Goal: Information Seeking & Learning: Learn about a topic

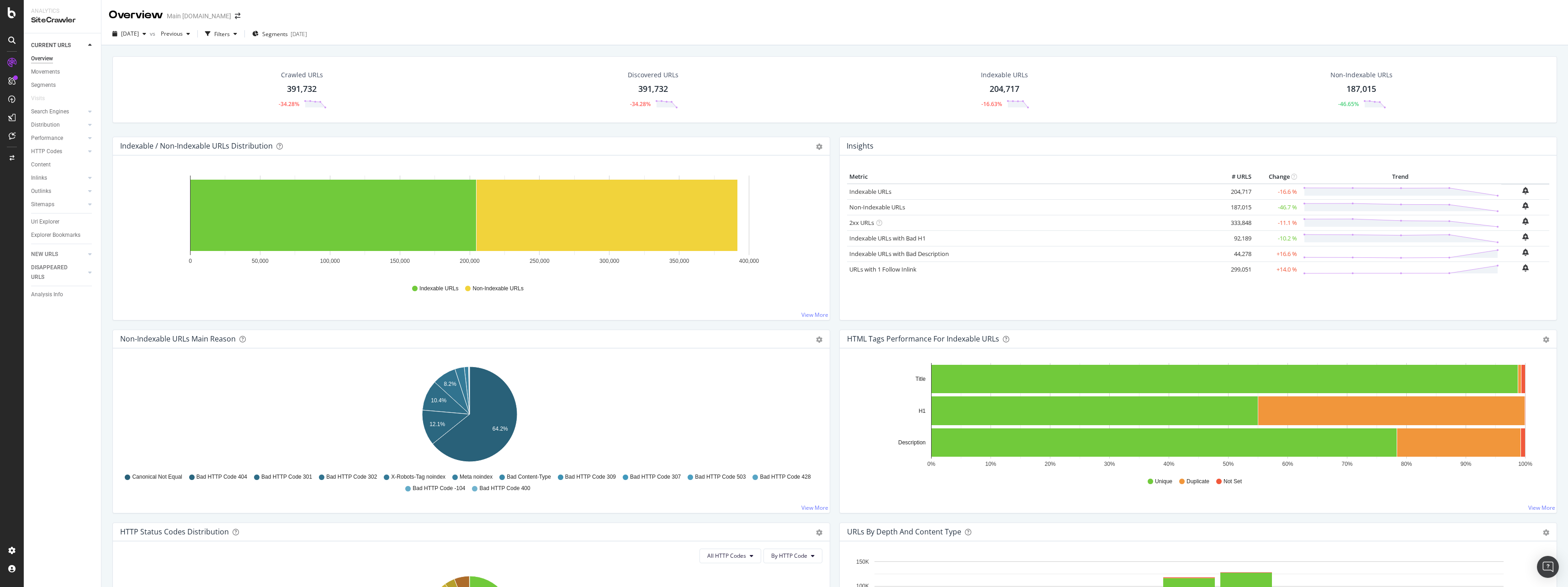
drag, startPoint x: 290, startPoint y: 85, endPoint x: 452, endPoint y: 203, distance: 200.4
click at [290, 85] on div "391,732" at bounding box center [302, 89] width 30 height 12
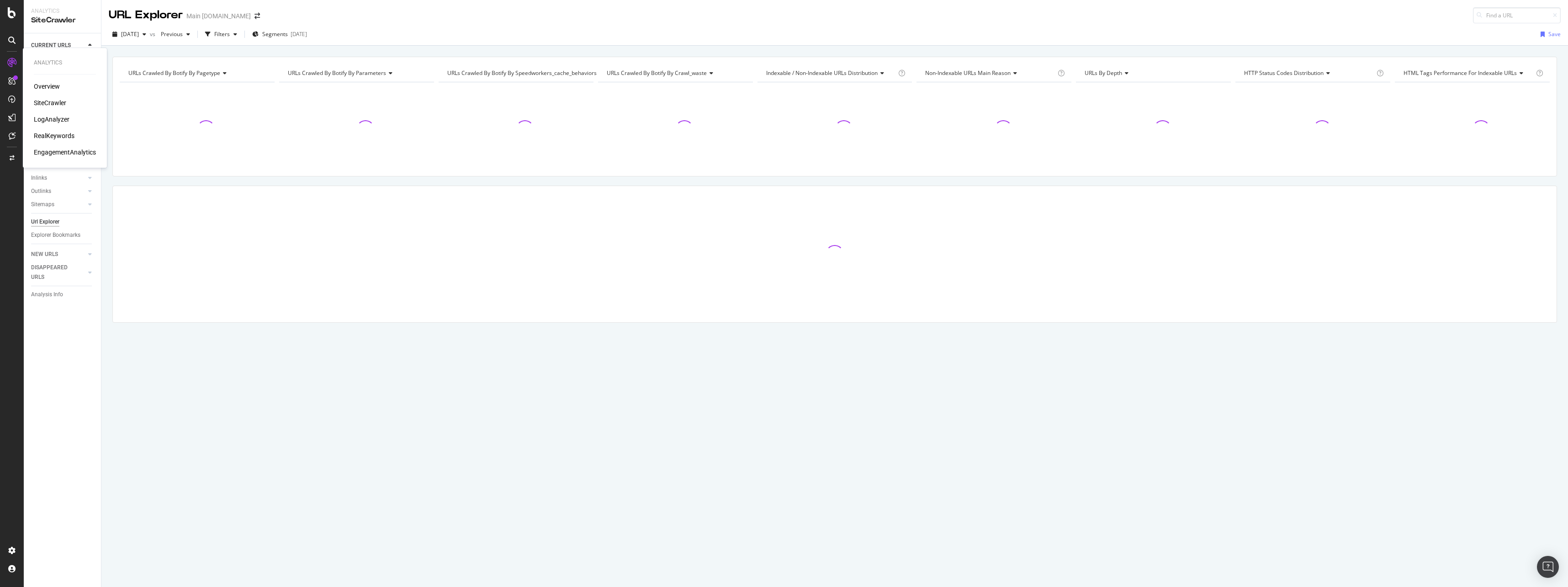
click at [66, 120] on div "LogAnalyzer" at bounding box center [52, 119] width 36 height 9
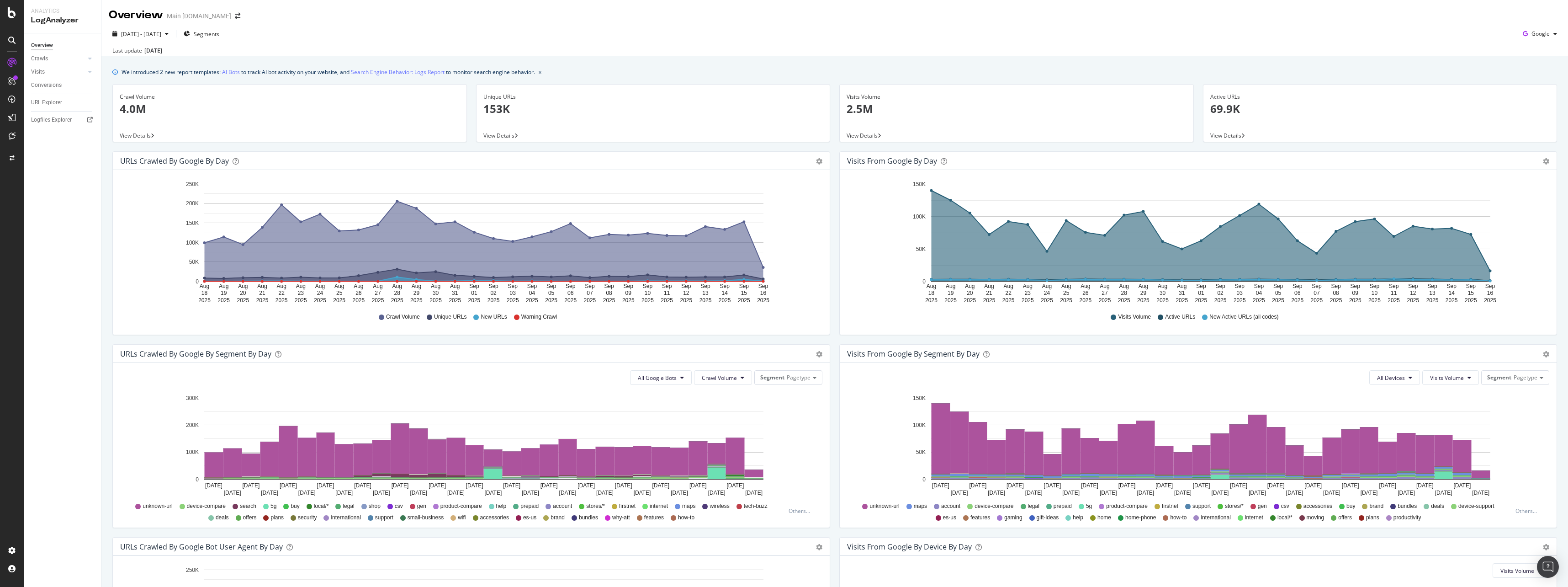
click at [144, 111] on p "4.0M" at bounding box center [289, 108] width 340 height 16
click at [137, 138] on span "View Details" at bounding box center [135, 135] width 31 height 7
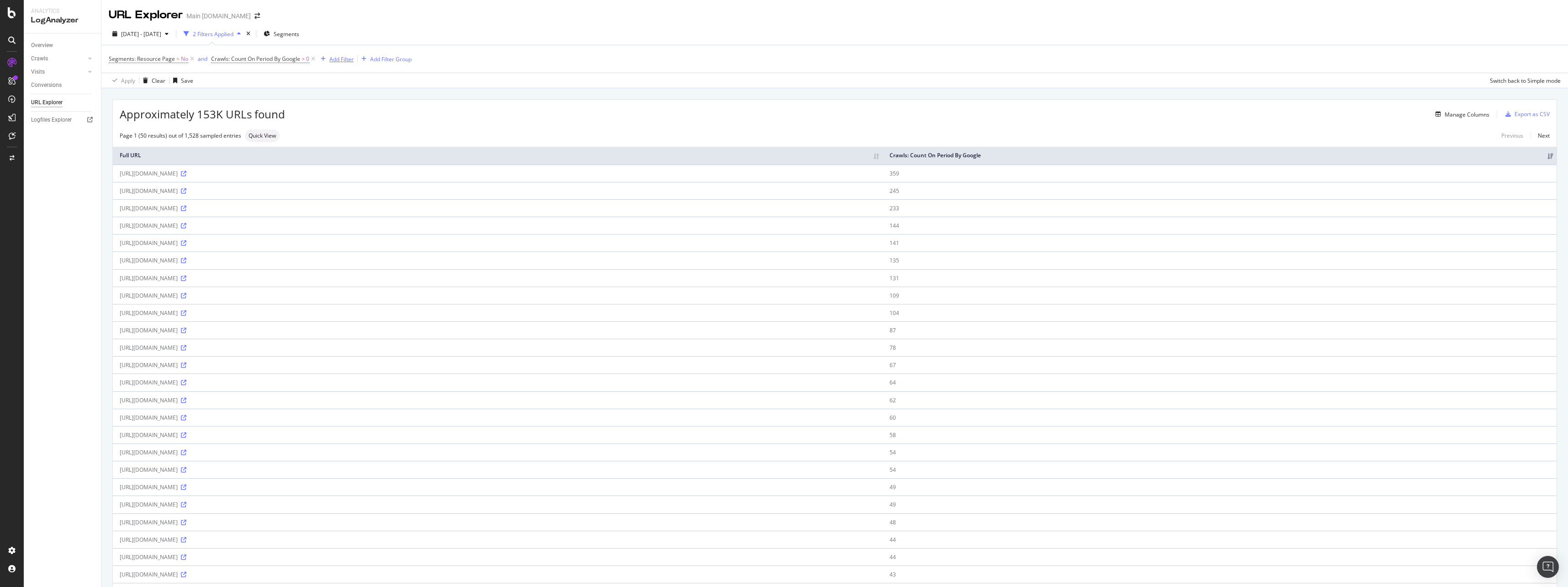
click at [337, 59] on div "Add Filter" at bounding box center [341, 59] width 24 height 7
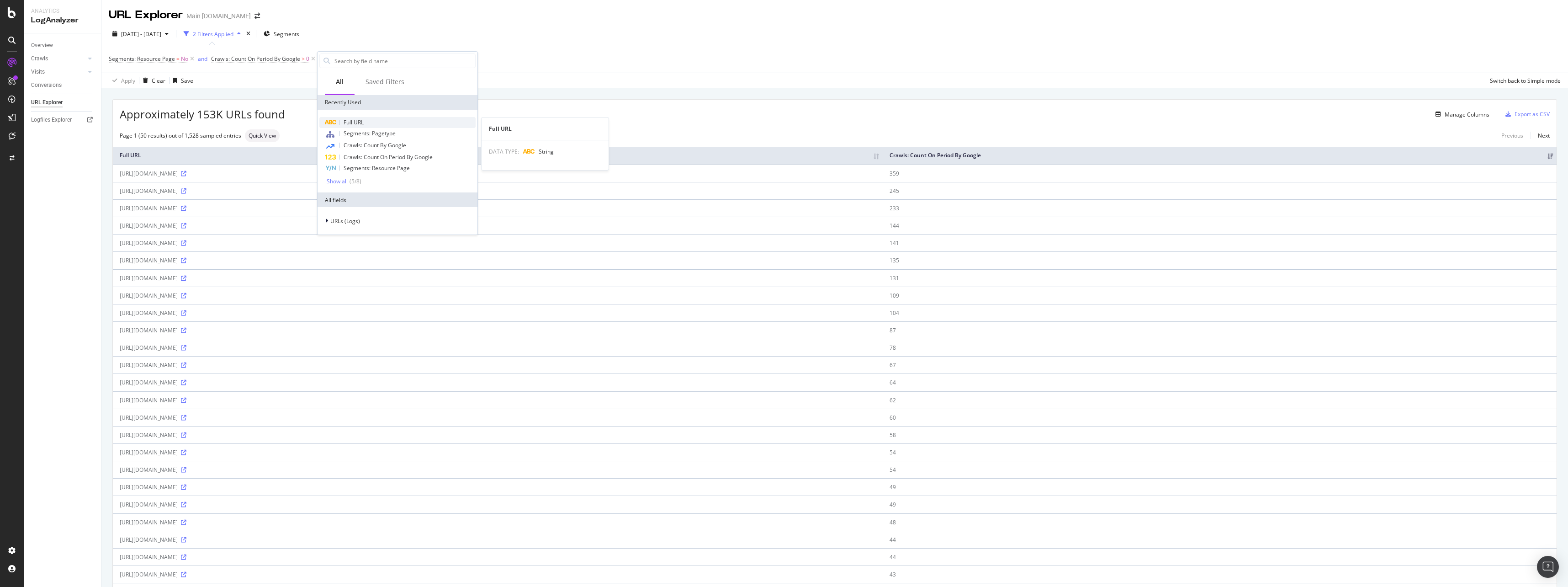
click at [374, 125] on div "Full URL" at bounding box center [397, 122] width 156 height 11
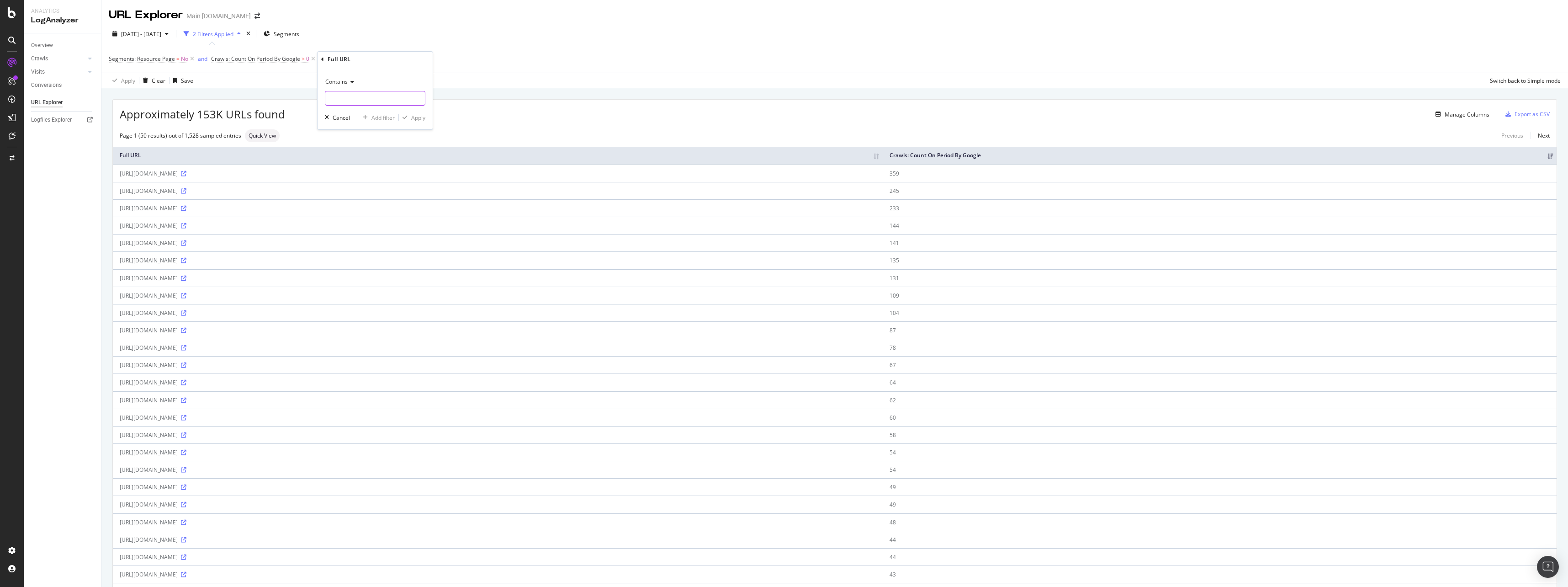
click at [361, 99] on input "text" at bounding box center [375, 99] width 99 height 15
paste input "#topic_dedicatedinternet"
type input "#topic_dedicatedinternet"
click at [412, 118] on div "Apply" at bounding box center [418, 117] width 14 height 7
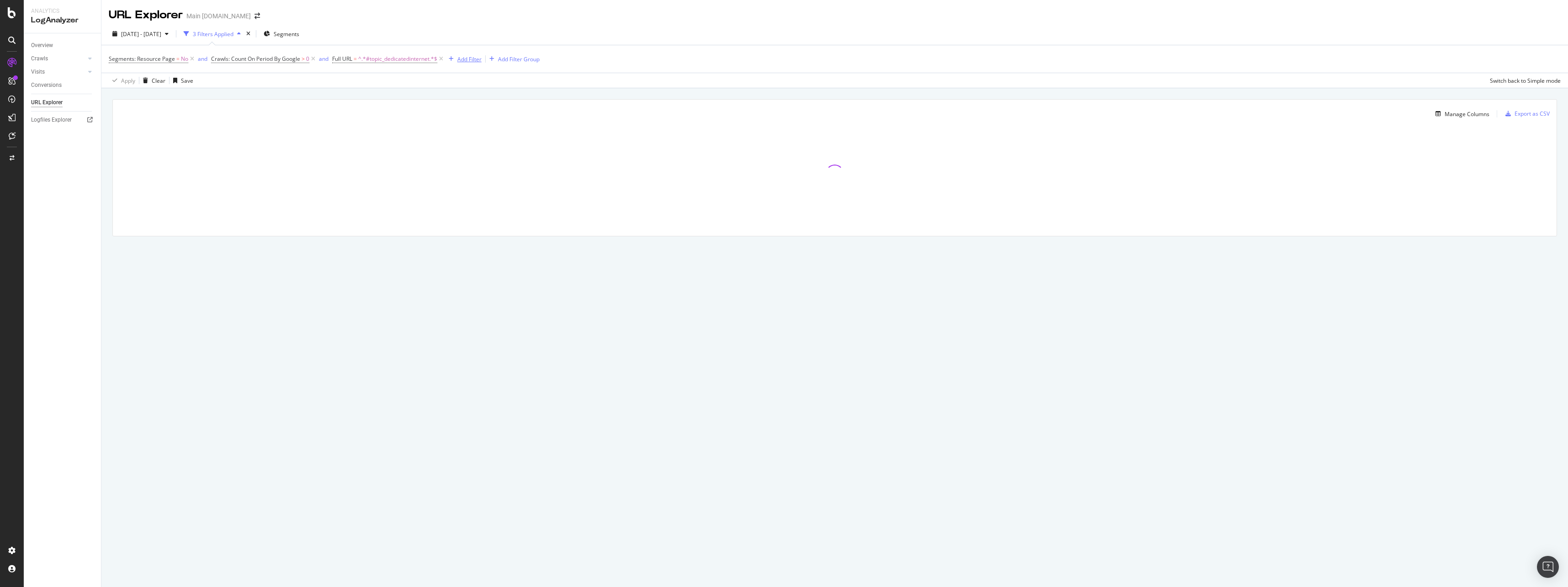
click at [464, 61] on div "Add Filter" at bounding box center [469, 59] width 24 height 7
click at [476, 129] on div "URLs (Logs)" at bounding box center [526, 123] width 156 height 13
click at [415, 83] on div "Apply Clear Save Switch back to Simple mode" at bounding box center [835, 80] width 1466 height 15
click at [468, 61] on div "Add Filter" at bounding box center [469, 59] width 24 height 7
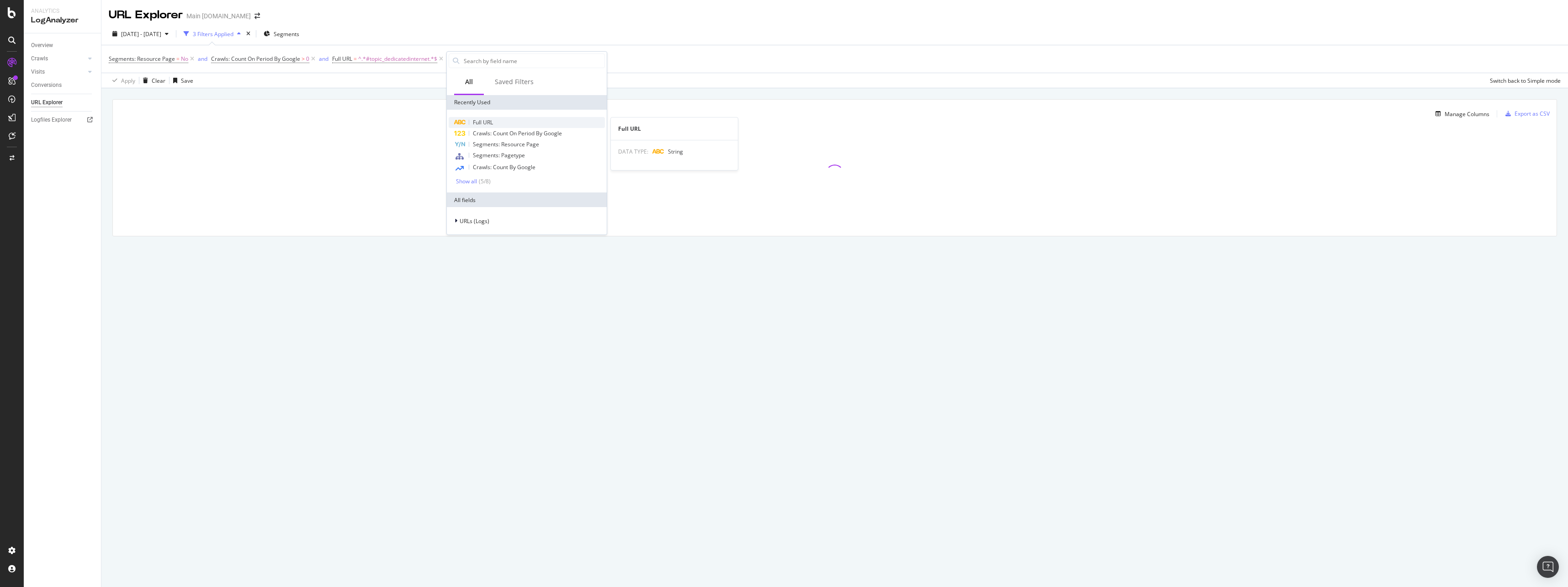
click at [497, 119] on div "Full URL" at bounding box center [526, 122] width 156 height 11
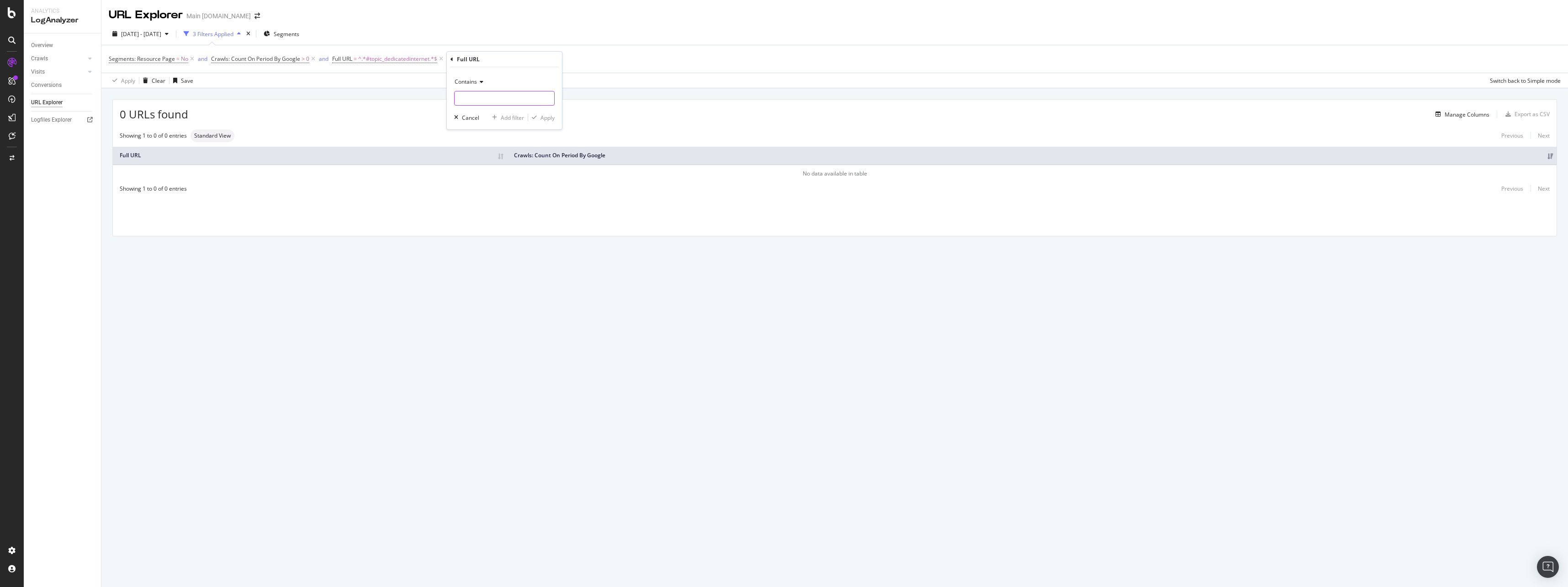
click at [491, 93] on input "text" at bounding box center [504, 99] width 99 height 15
paste input "#topic_billingaccounts"
click at [518, 99] on input "#topic_billingaccounts" at bounding box center [498, 99] width 87 height 15
paste input "dedicatedinternet"
type input "#topic_dedicatedinternet"
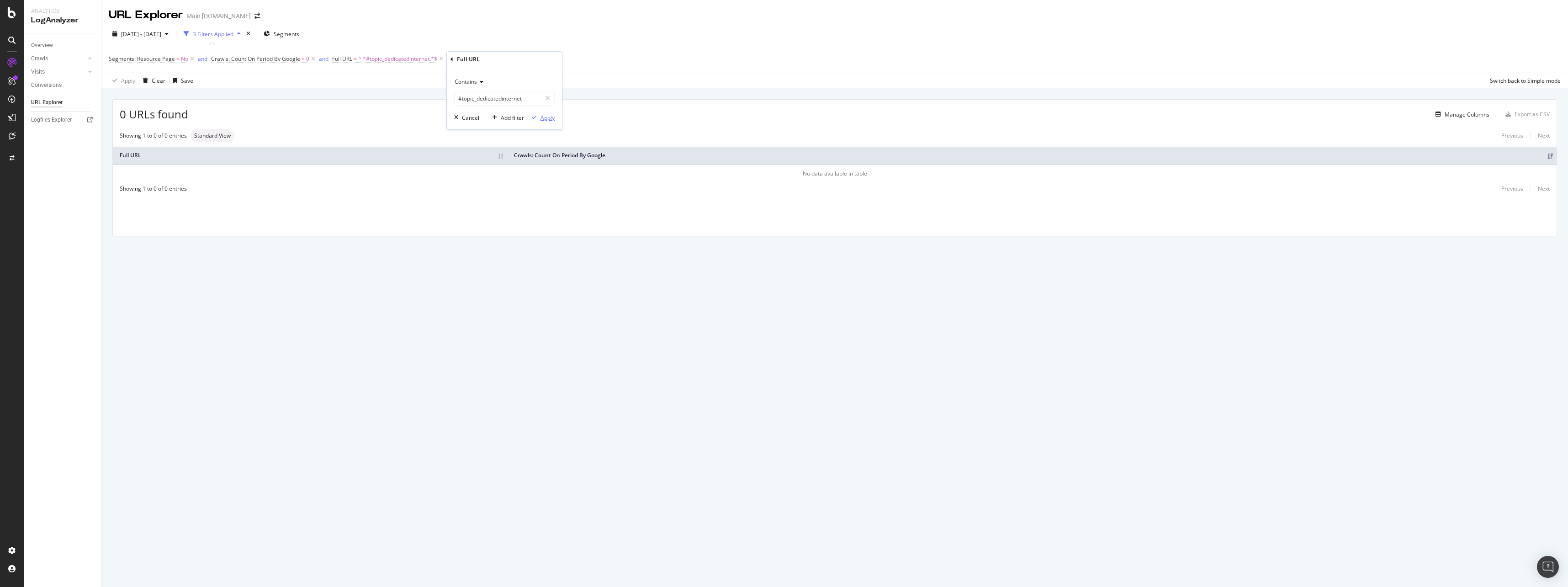
click at [541, 115] on div "Apply" at bounding box center [547, 117] width 14 height 7
click at [161, 32] on span "2025 Aug. 18th - Sep. 16th" at bounding box center [141, 34] width 40 height 7
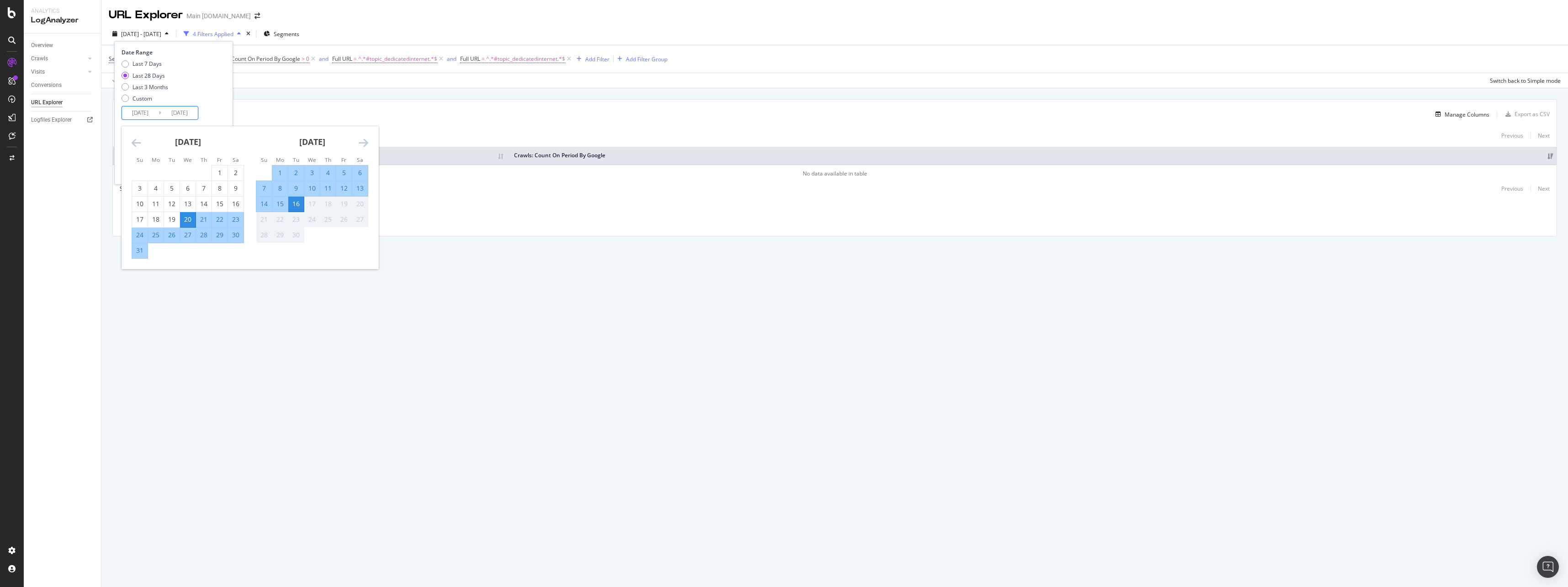
click at [148, 113] on input "2025/08/20" at bounding box center [140, 113] width 37 height 13
click at [187, 96] on div "Last 7 Days Last 28 Days Last 3 Months Custom" at bounding box center [172, 83] width 102 height 46
click at [142, 111] on input "2025/08/20" at bounding box center [140, 113] width 37 height 13
click at [136, 140] on icon "Move backward to switch to the previous month." at bounding box center [136, 143] width 10 height 11
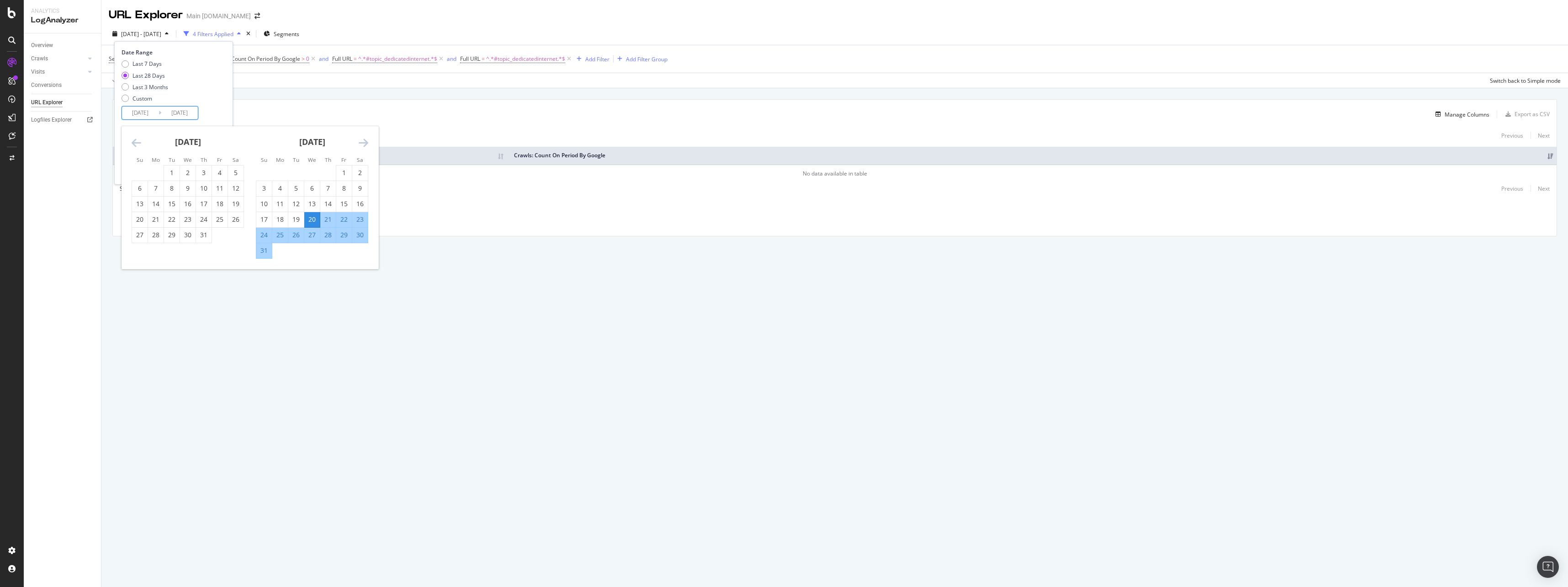
click at [136, 140] on icon "Move backward to switch to the previous month." at bounding box center [136, 143] width 10 height 11
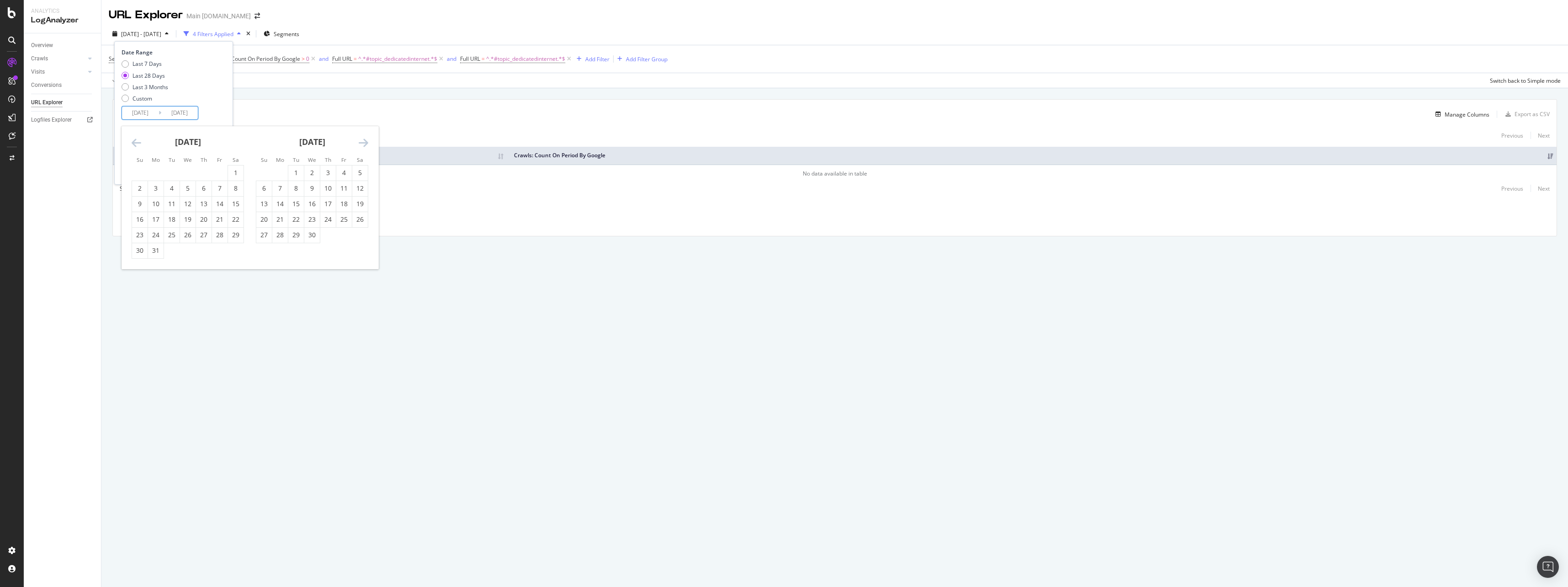
click at [136, 140] on icon "Move backward to switch to the previous month." at bounding box center [136, 143] width 10 height 11
click at [369, 140] on div "January 2025 1 2 3 4 5 6 7 8 9 10 11 12 13 14 15 16 17 18 19 20 21 22 23 24 25 …" at bounding box center [312, 184] width 124 height 117
click at [368, 140] on div "January 2025 1 2 3 4 5 6 7 8 9 10 11 12 13 14 15 16 17 18 19 20 21 22 23 24 25 …" at bounding box center [312, 184] width 124 height 117
click at [363, 140] on icon "Move forward to switch to the next month." at bounding box center [363, 143] width 10 height 11
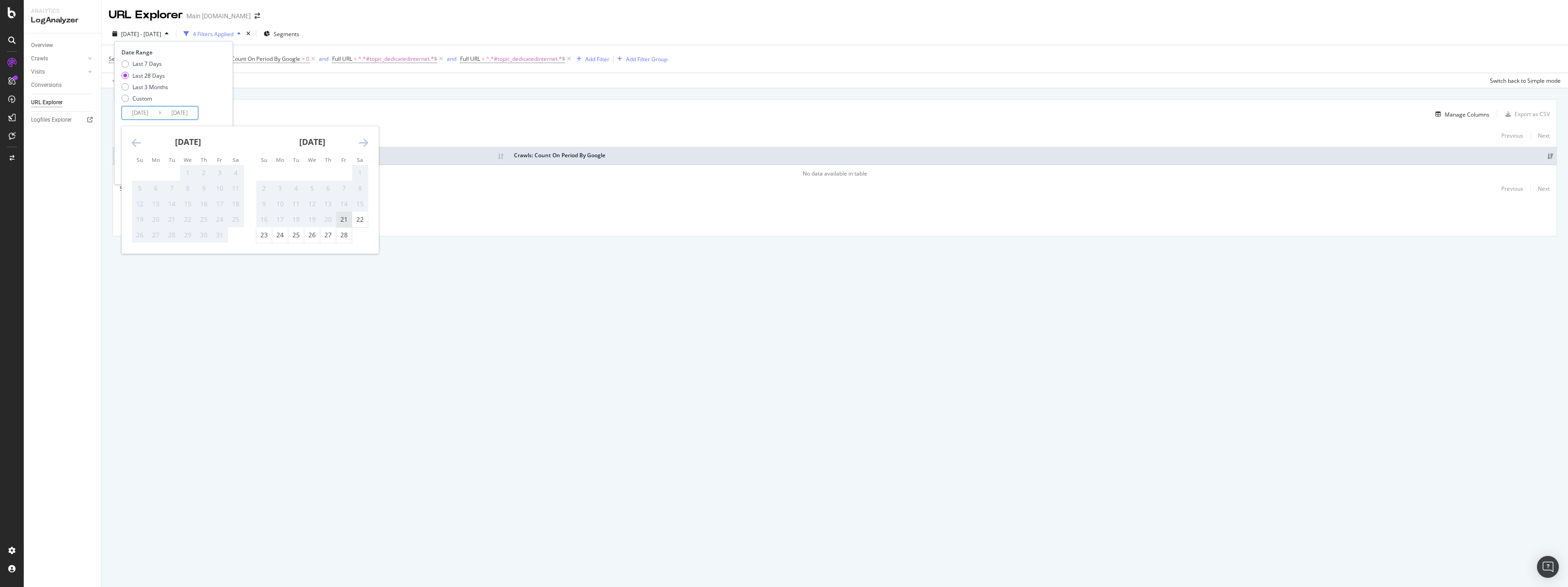
click at [338, 214] on div "21" at bounding box center [343, 220] width 16 height 15
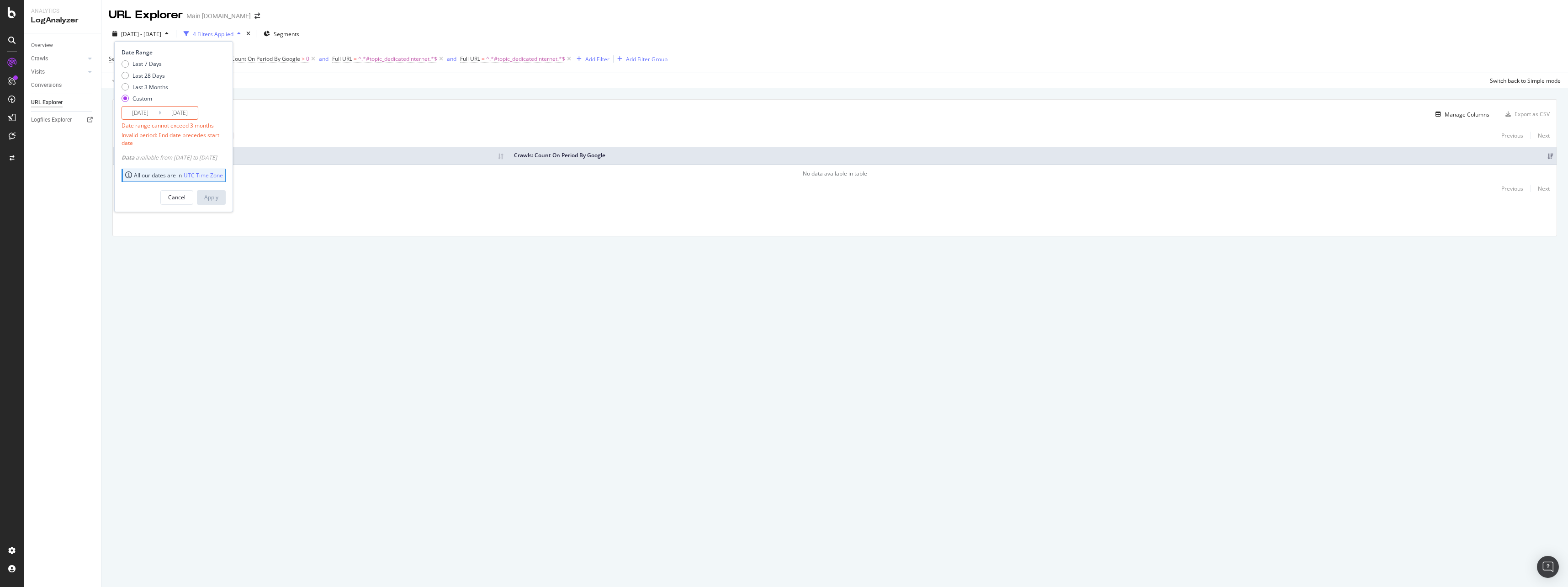
click at [215, 97] on div "Last 7 Days Last 28 Days Last 3 Months Custom" at bounding box center [172, 83] width 102 height 46
click at [159, 85] on div "Last 3 Months" at bounding box center [150, 87] width 36 height 7
type input "2025/06/17"
click at [225, 177] on button "Apply" at bounding box center [211, 170] width 29 height 15
click at [440, 60] on icon at bounding box center [441, 59] width 7 height 9
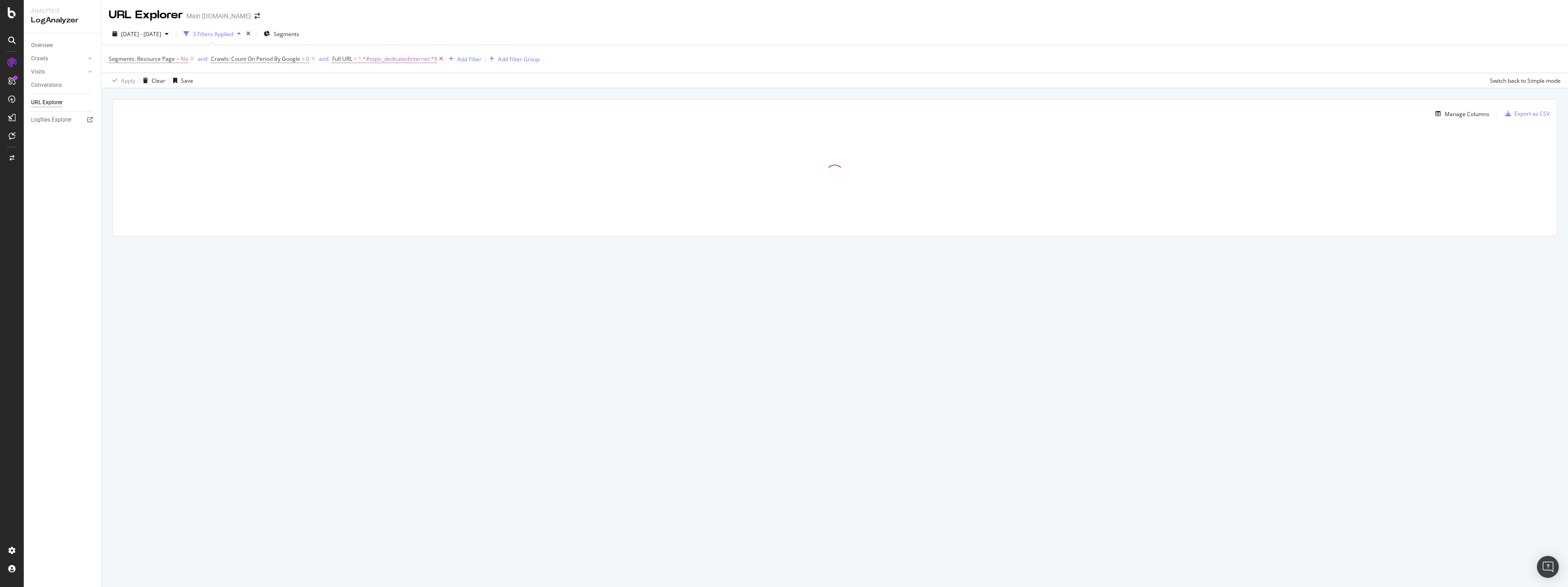
click at [444, 60] on icon at bounding box center [441, 59] width 7 height 9
click at [344, 58] on div "Add Filter" at bounding box center [341, 59] width 24 height 7
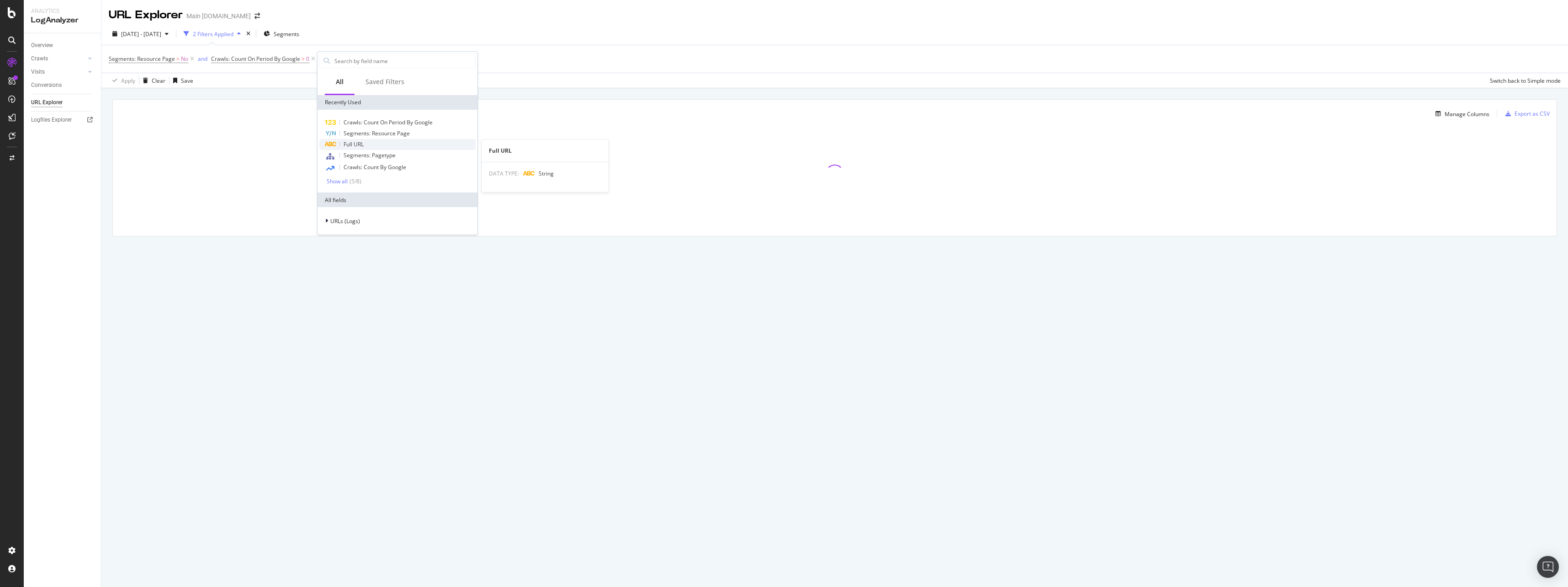
click at [376, 141] on div "Full URL" at bounding box center [397, 144] width 156 height 11
click at [379, 100] on input "text" at bounding box center [375, 99] width 99 height 15
paste input "supportcenter.html"
type input "supportcenter.html"
click at [417, 118] on div "Apply" at bounding box center [418, 117] width 14 height 7
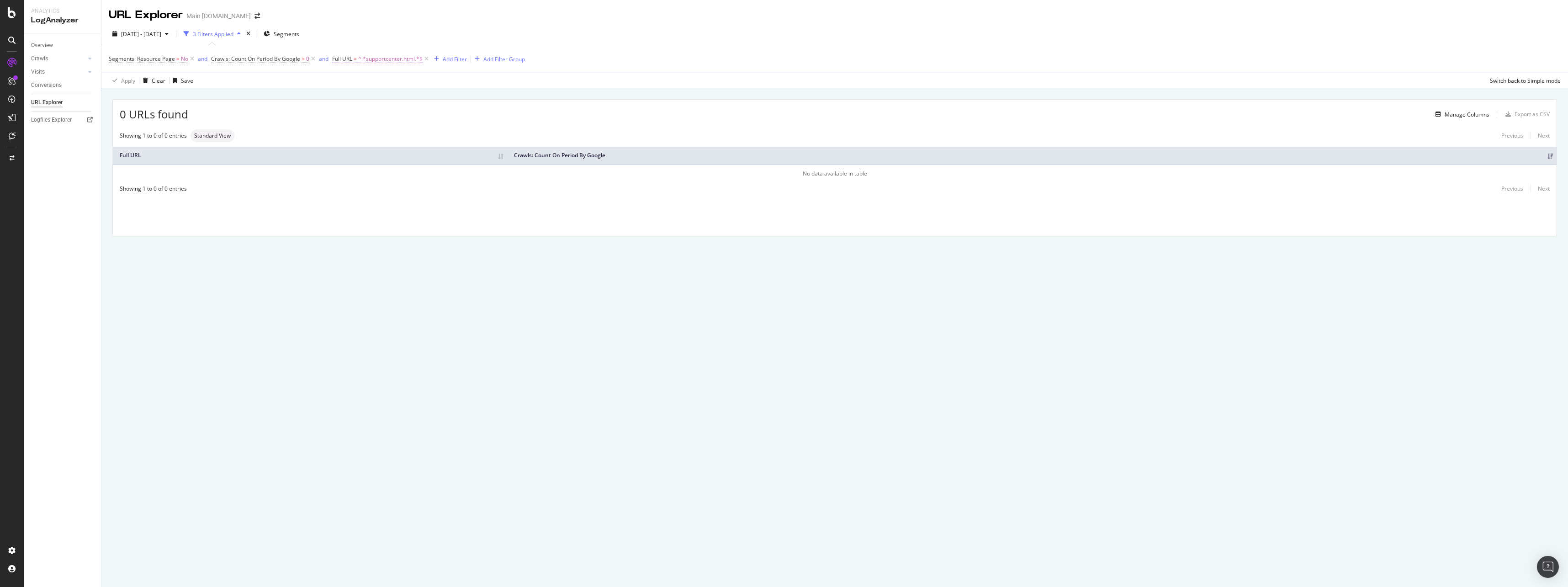
click at [391, 65] on span "^.*supportcenter.html.*$" at bounding box center [391, 58] width 64 height 13
click at [16, 63] on icon at bounding box center [12, 63] width 9 height 9
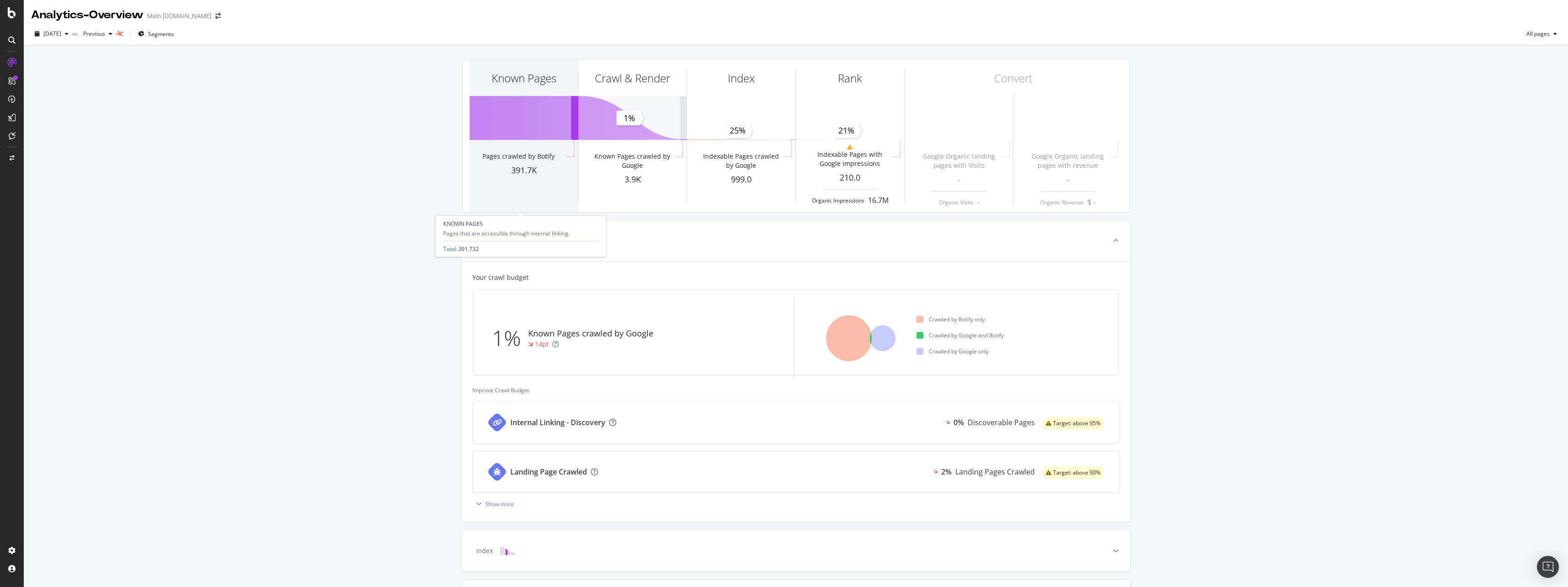
click at [521, 149] on div "Pages crawled by Botify" at bounding box center [523, 152] width 108 height 24
click at [526, 173] on div "391.7K" at bounding box center [523, 170] width 108 height 12
click at [529, 168] on div "391.7K" at bounding box center [523, 170] width 108 height 12
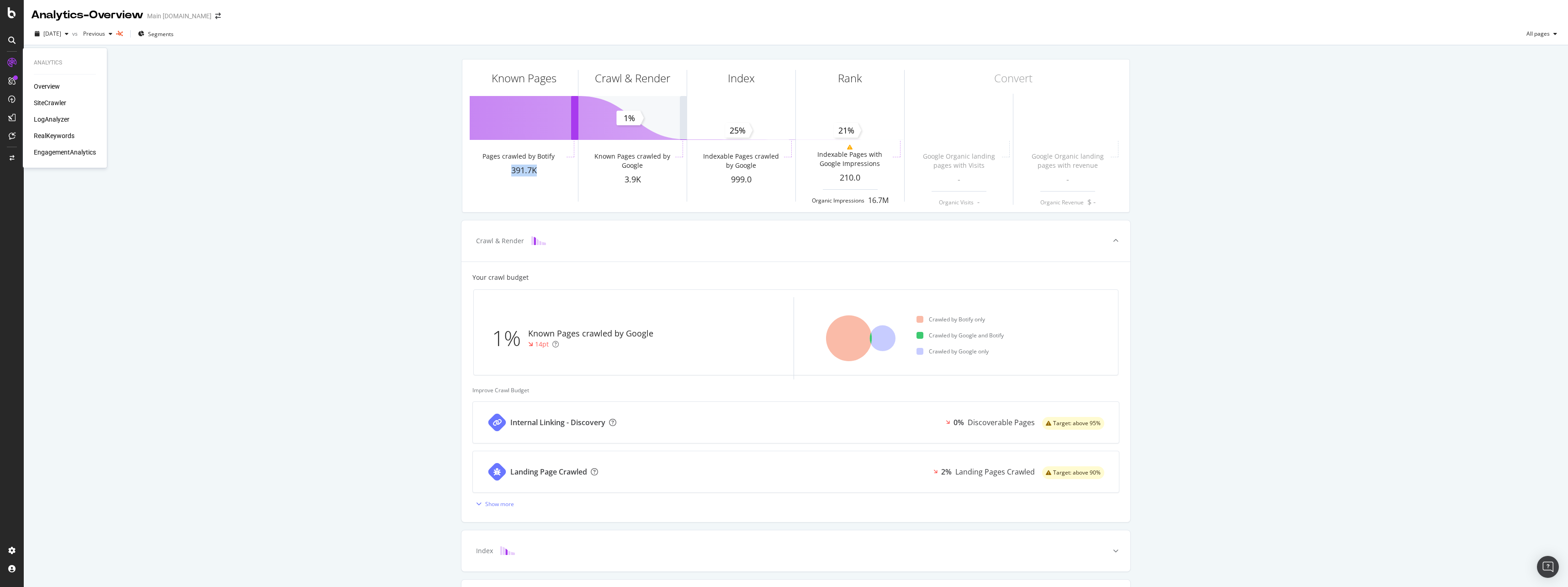
click at [60, 105] on div "SiteCrawler" at bounding box center [49, 103] width 32 height 9
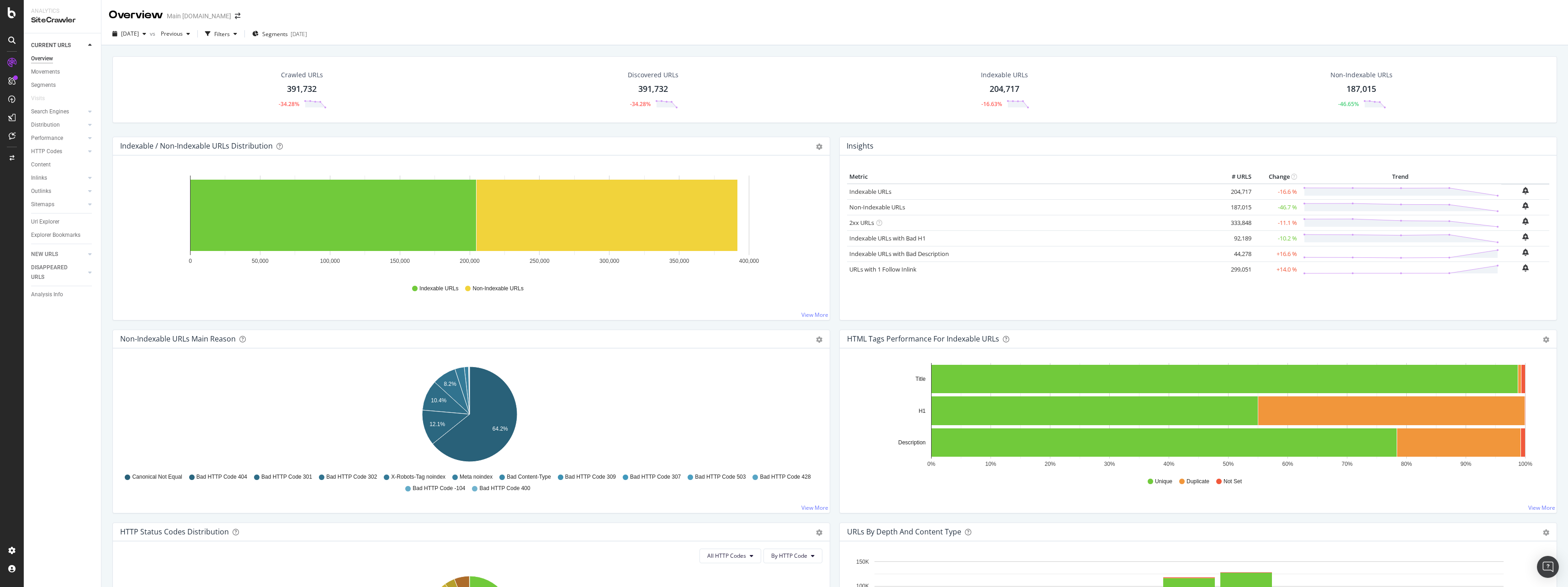
click at [302, 91] on div "391,732" at bounding box center [302, 89] width 30 height 12
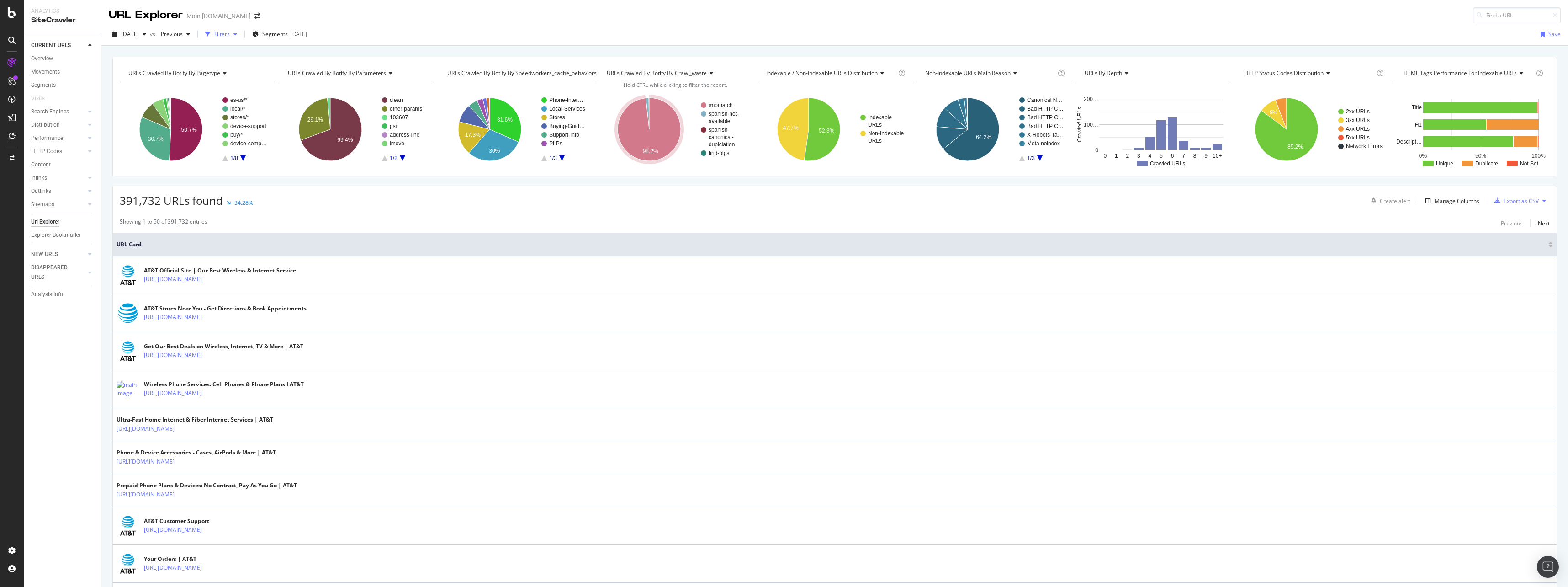
click at [240, 38] on div "Filters" at bounding box center [221, 34] width 40 height 13
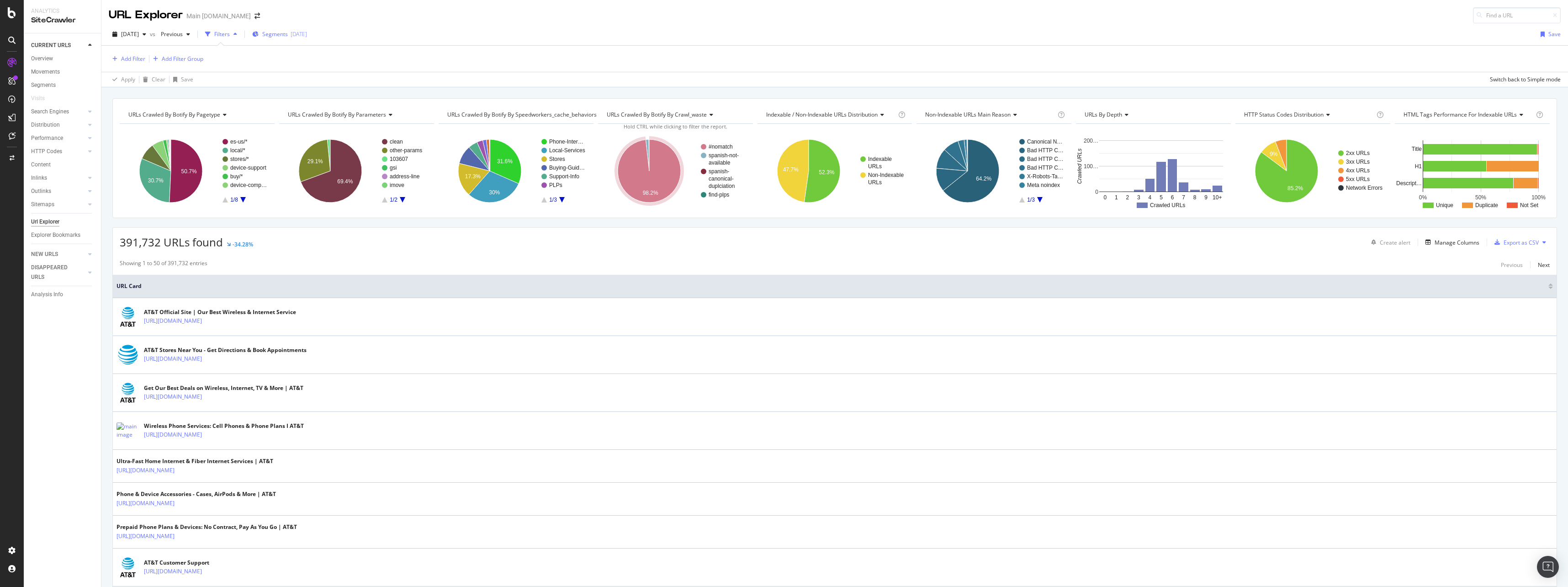
click at [287, 34] on span "Segments" at bounding box center [275, 34] width 25 height 7
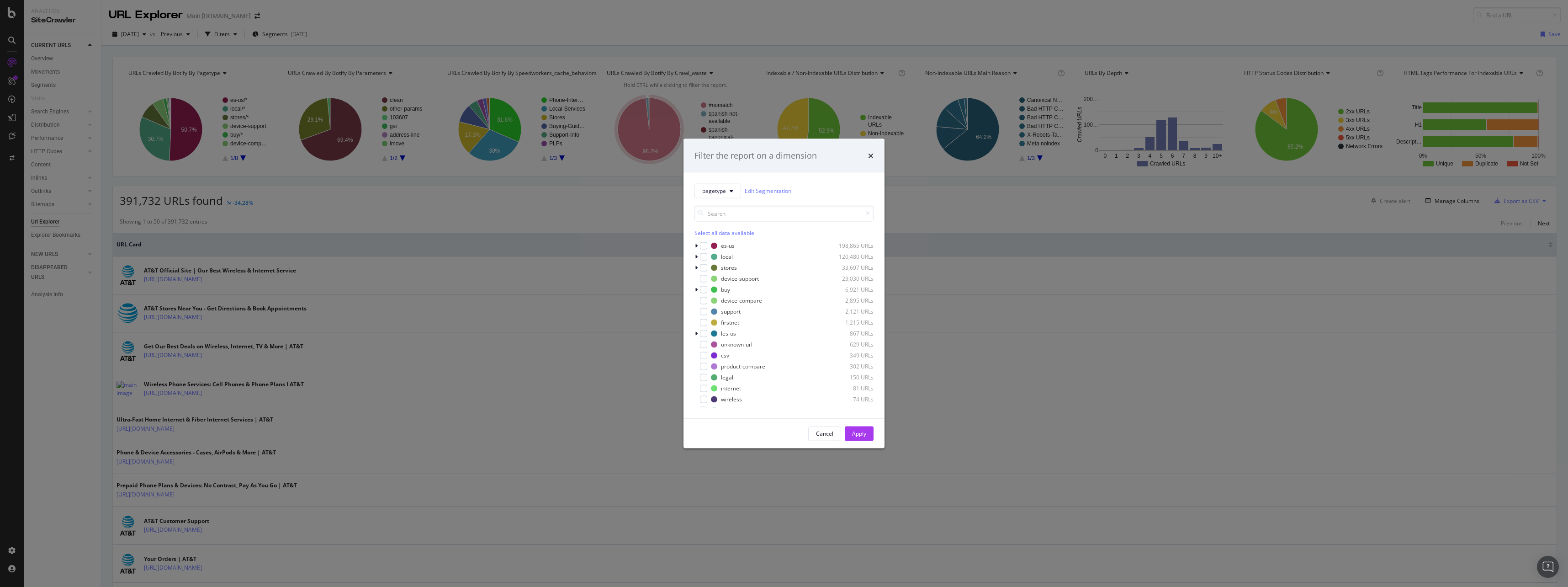
drag, startPoint x: 340, startPoint y: 46, endPoint x: 330, endPoint y: 48, distance: 10.2
click at [340, 48] on div "Filter the report on a dimension pagetype Edit Segmentation Select all data ava…" at bounding box center [784, 294] width 1568 height 587
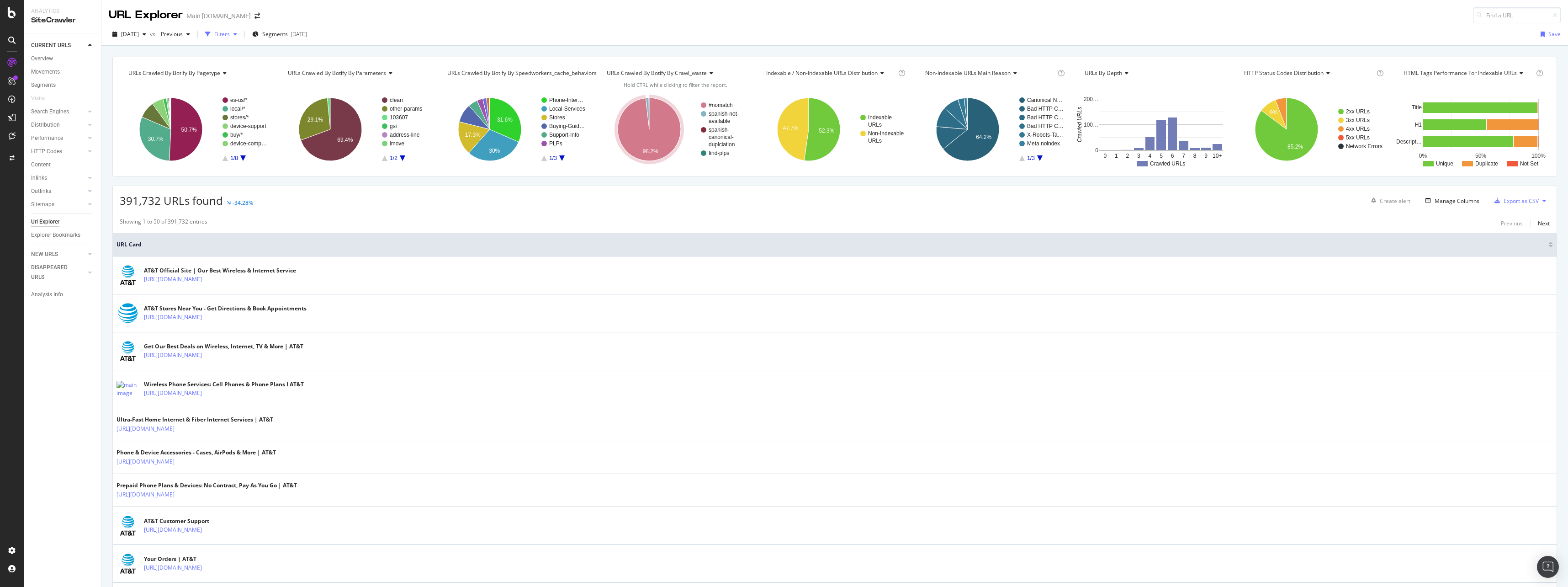
click at [214, 37] on div "button" at bounding box center [208, 34] width 13 height 13
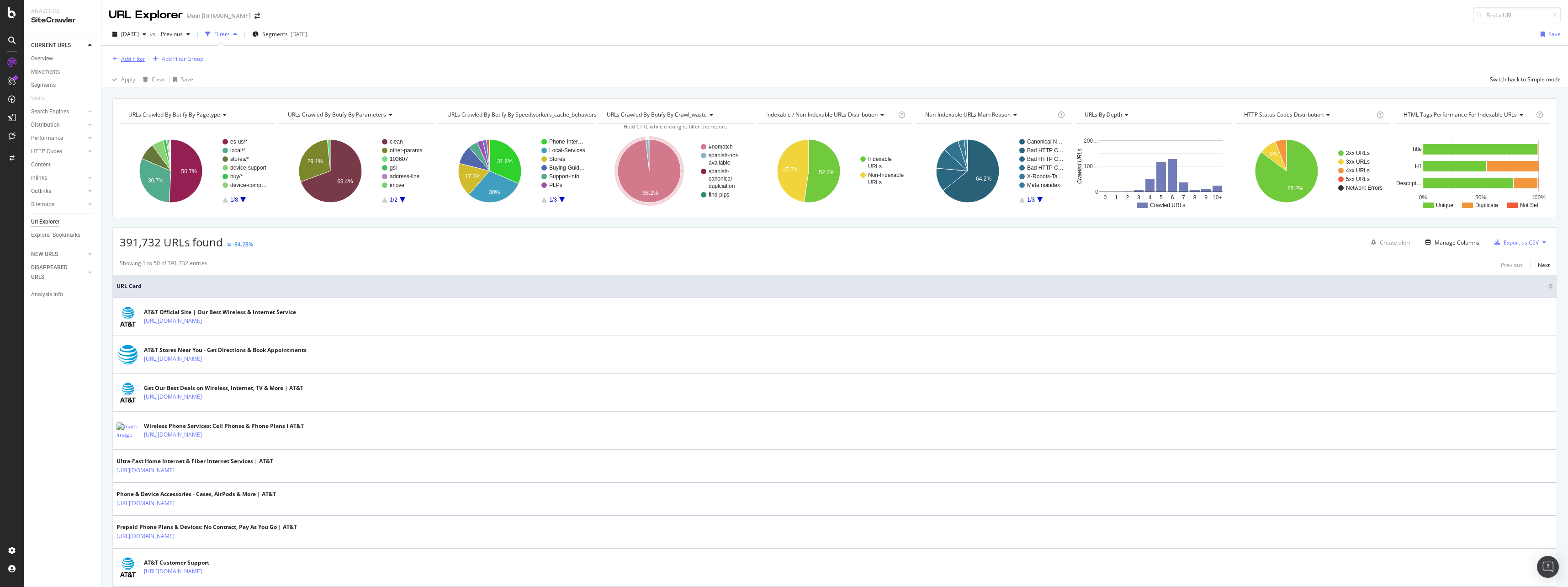
click at [142, 58] on div "Add Filter" at bounding box center [133, 58] width 24 height 7
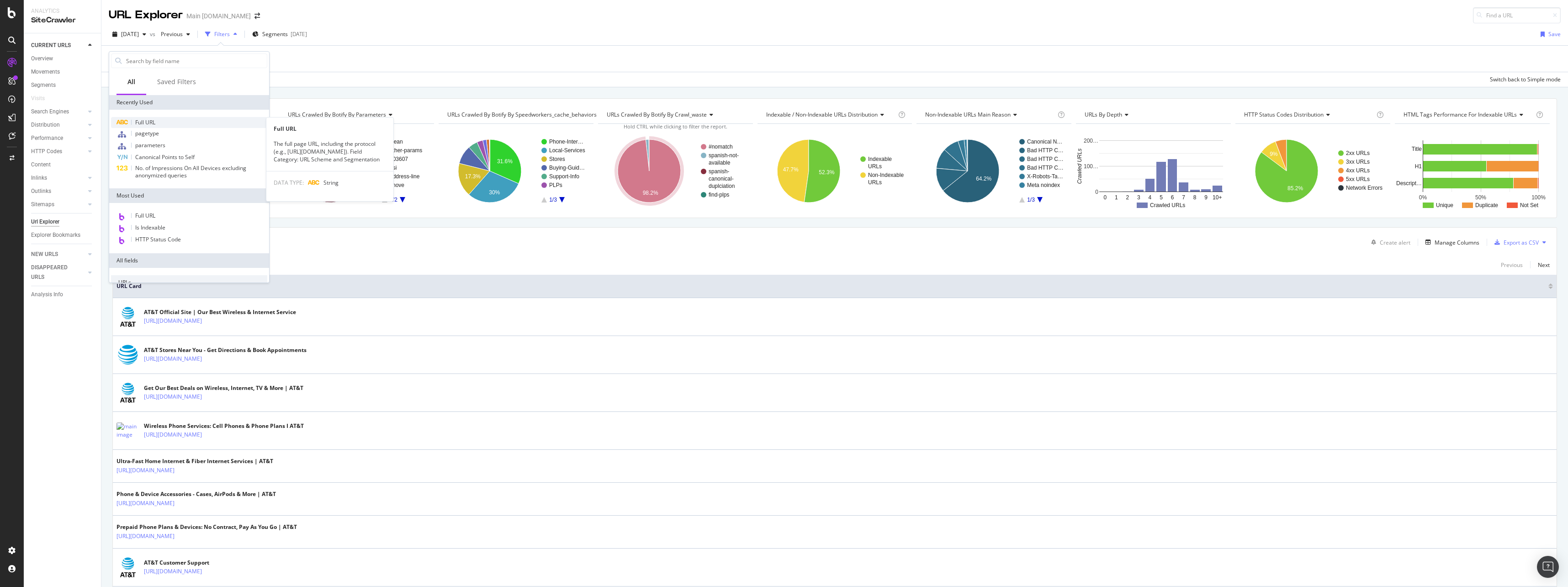
click at [172, 119] on div "Full URL" at bounding box center [189, 122] width 156 height 11
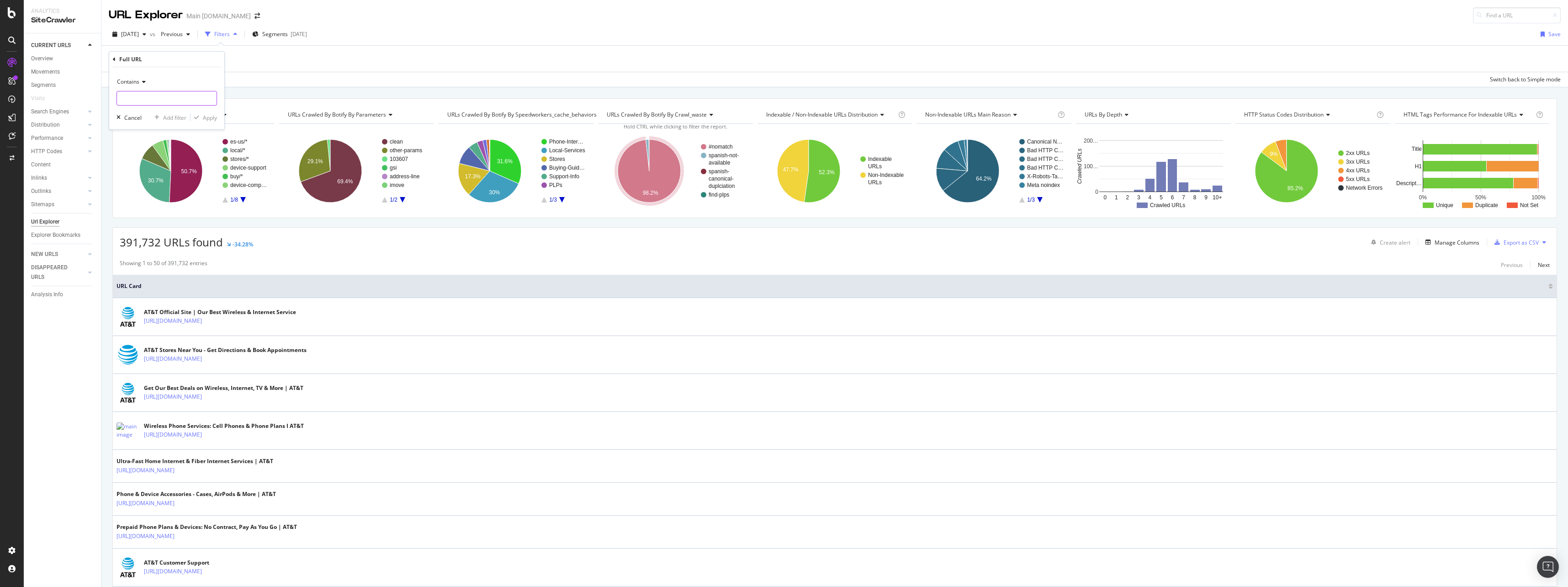
click at [146, 99] on input "text" at bounding box center [167, 99] width 99 height 15
paste input "supportcenter.html"
type input "supportcenter.html"
click at [203, 119] on div "Apply" at bounding box center [210, 117] width 14 height 7
